Goal: Information Seeking & Learning: Learn about a topic

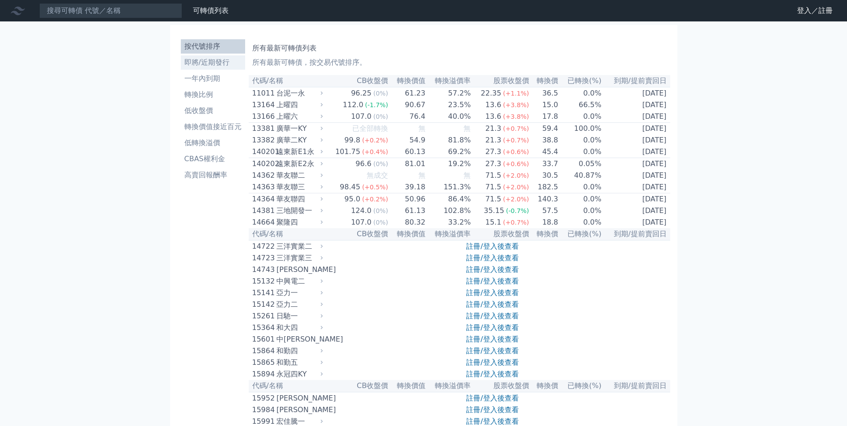
click at [211, 58] on li "即將/近期發行" at bounding box center [213, 62] width 64 height 11
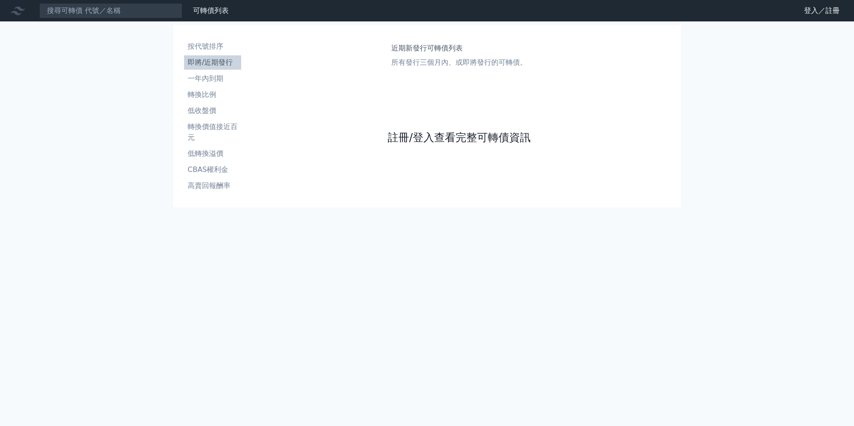
click at [497, 144] on link "註冊/登入查看完整可轉債資訊" at bounding box center [459, 137] width 143 height 14
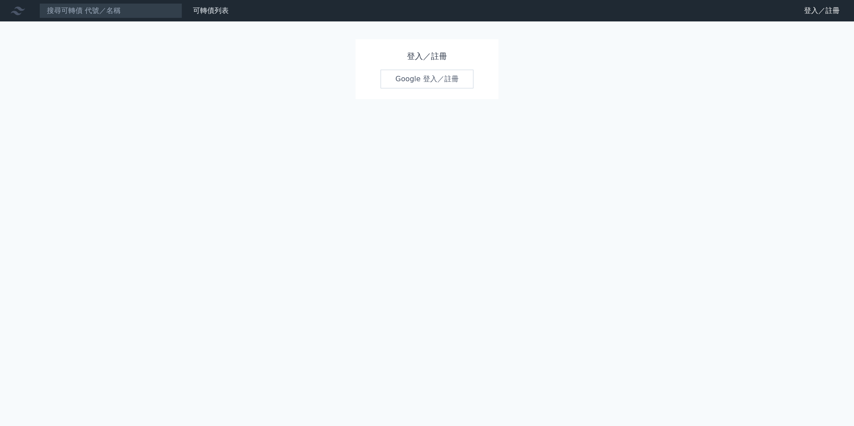
click at [455, 89] on div "登入／註冊 Google 登入／註冊" at bounding box center [426, 69] width 143 height 60
click at [453, 83] on link "Google 登入／註冊" at bounding box center [426, 79] width 93 height 19
